Goal: Use online tool/utility: Utilize a website feature to perform a specific function

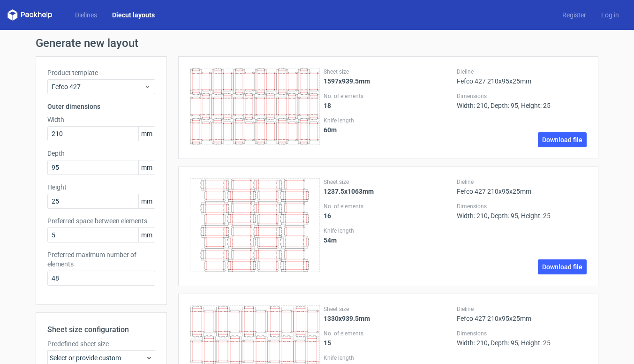
click at [125, 15] on link "Diecut layouts" at bounding box center [134, 14] width 58 height 9
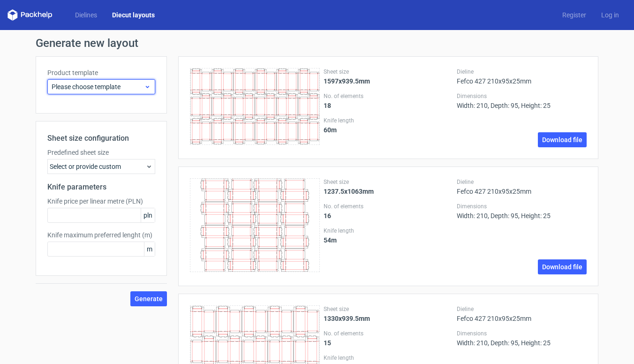
click at [144, 86] on icon at bounding box center [147, 87] width 7 height 8
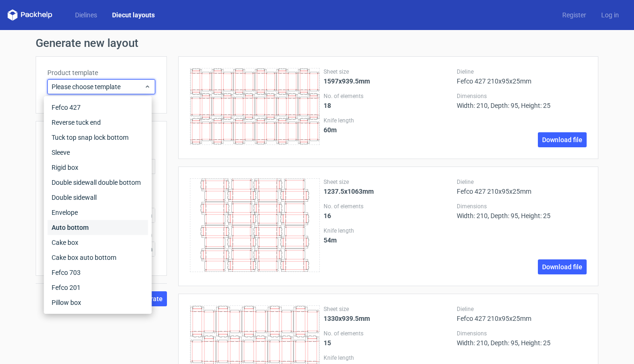
click at [79, 227] on div "Auto bottom" at bounding box center [98, 227] width 100 height 15
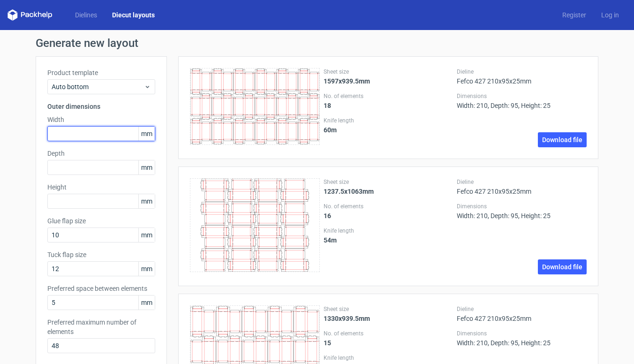
click at [91, 130] on input "text" at bounding box center [101, 133] width 108 height 15
type input "160"
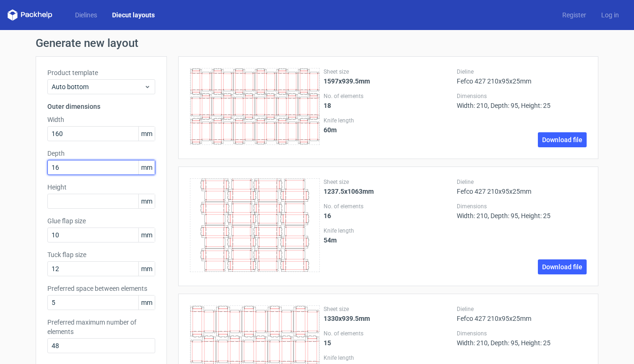
type input "160"
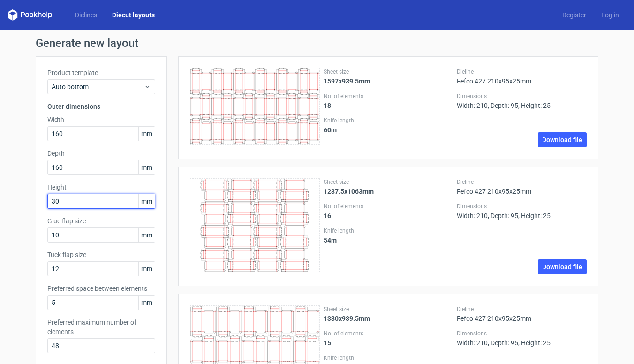
type input "300"
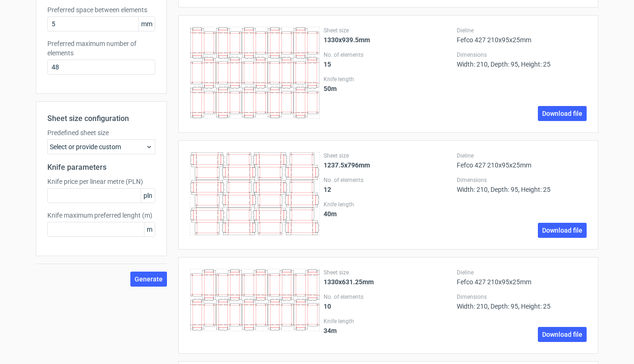
scroll to position [356, 0]
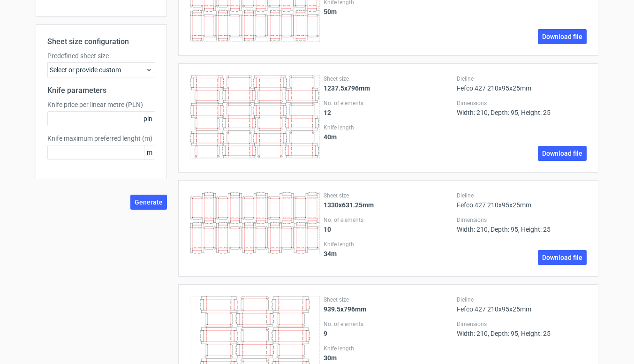
click at [140, 202] on span "Generate" at bounding box center [149, 202] width 28 height 7
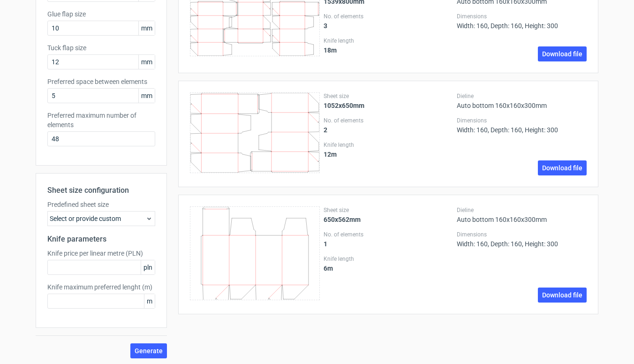
scroll to position [75, 0]
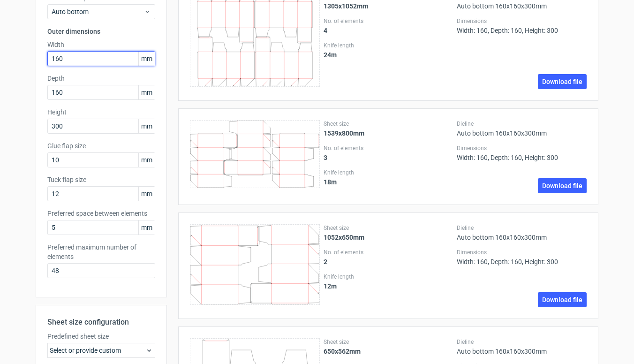
drag, startPoint x: 68, startPoint y: 57, endPoint x: 32, endPoint y: 56, distance: 36.1
click at [36, 56] on div "Product template Auto bottom Outer dimensions Width 160 mm Depth 160 mm Height …" at bounding box center [101, 139] width 131 height 316
type input "110"
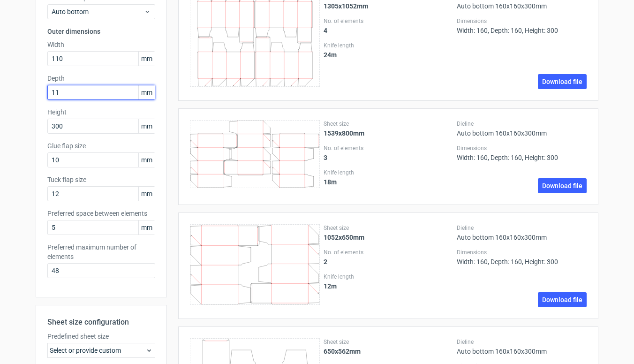
type input "110"
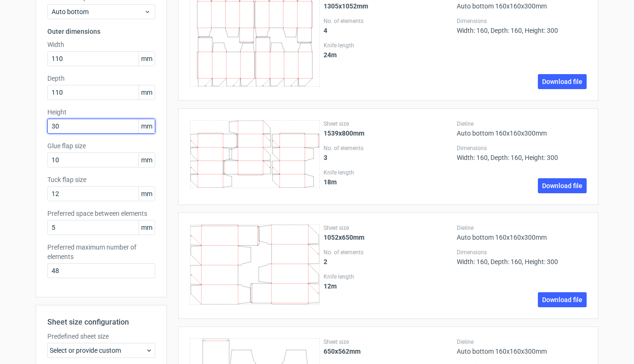
type input "3"
type input "220"
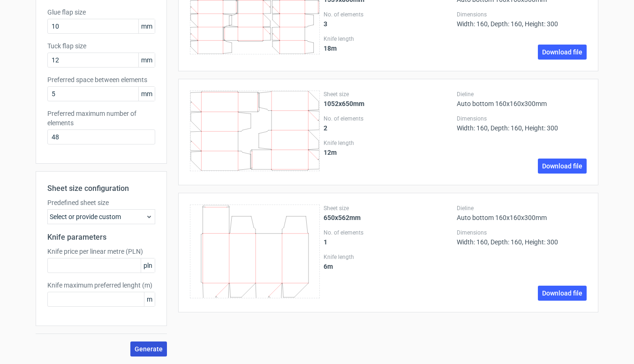
click at [150, 349] on span "Generate" at bounding box center [149, 349] width 28 height 7
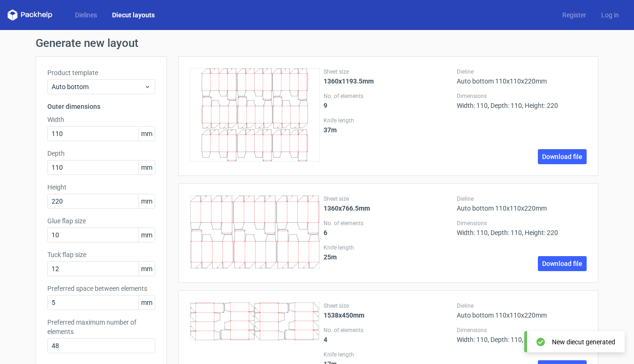
scroll to position [379, 0]
